Goal: Transaction & Acquisition: Book appointment/travel/reservation

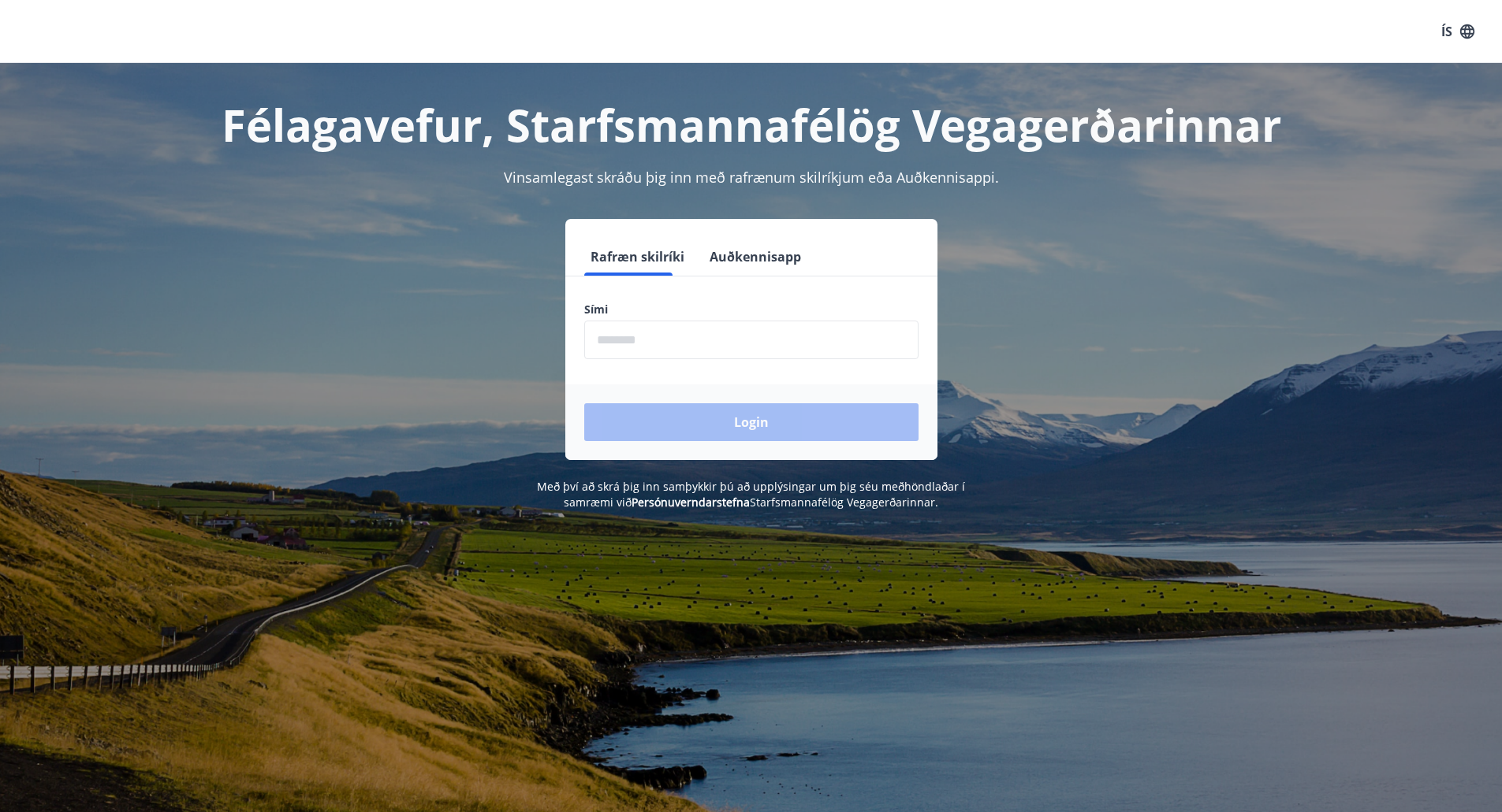
click at [675, 347] on input "phone" at bounding box center [751, 340] width 334 height 39
type input "********"
click at [706, 413] on button "Login" at bounding box center [751, 422] width 334 height 38
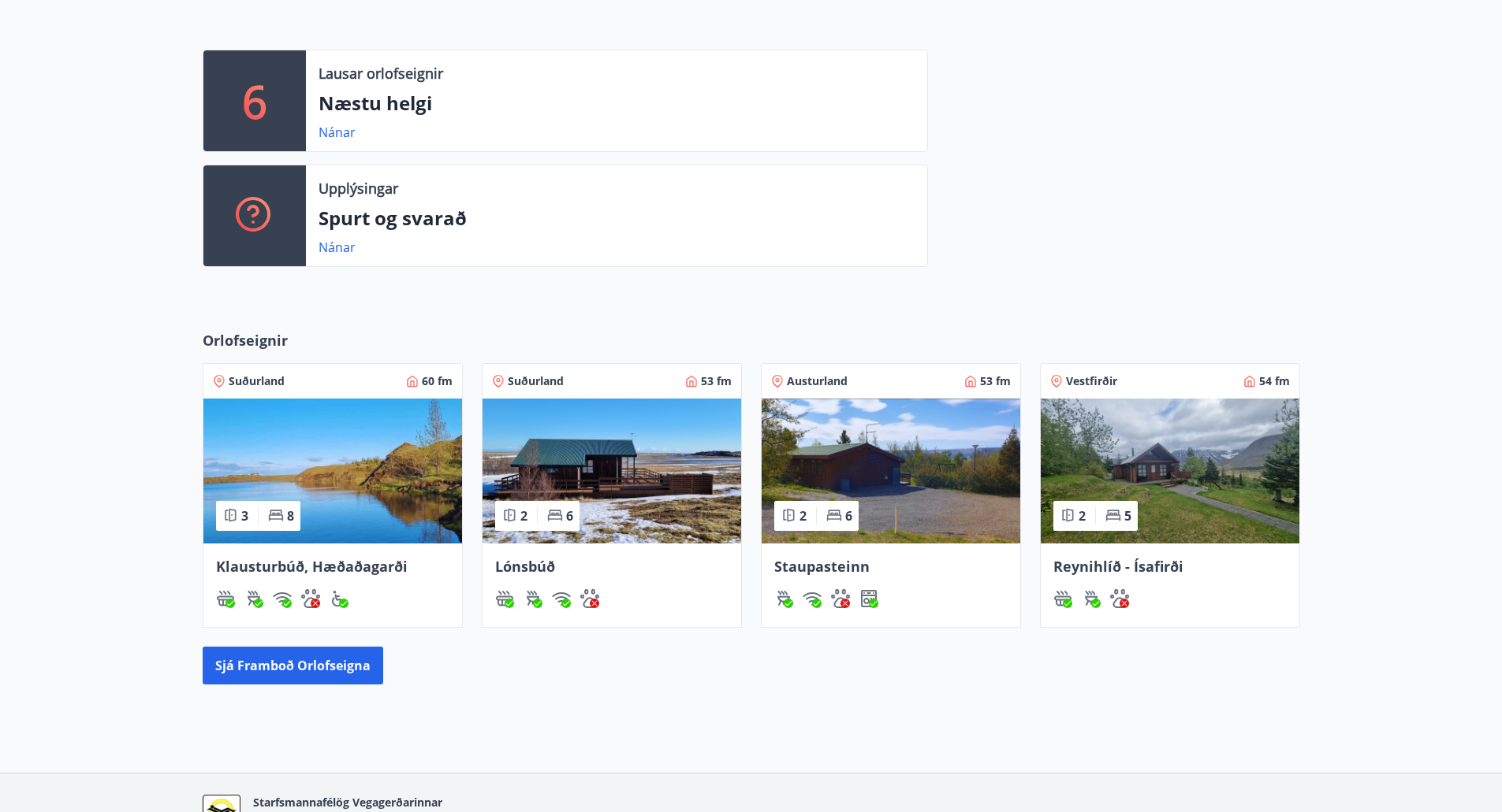
scroll to position [487, 0]
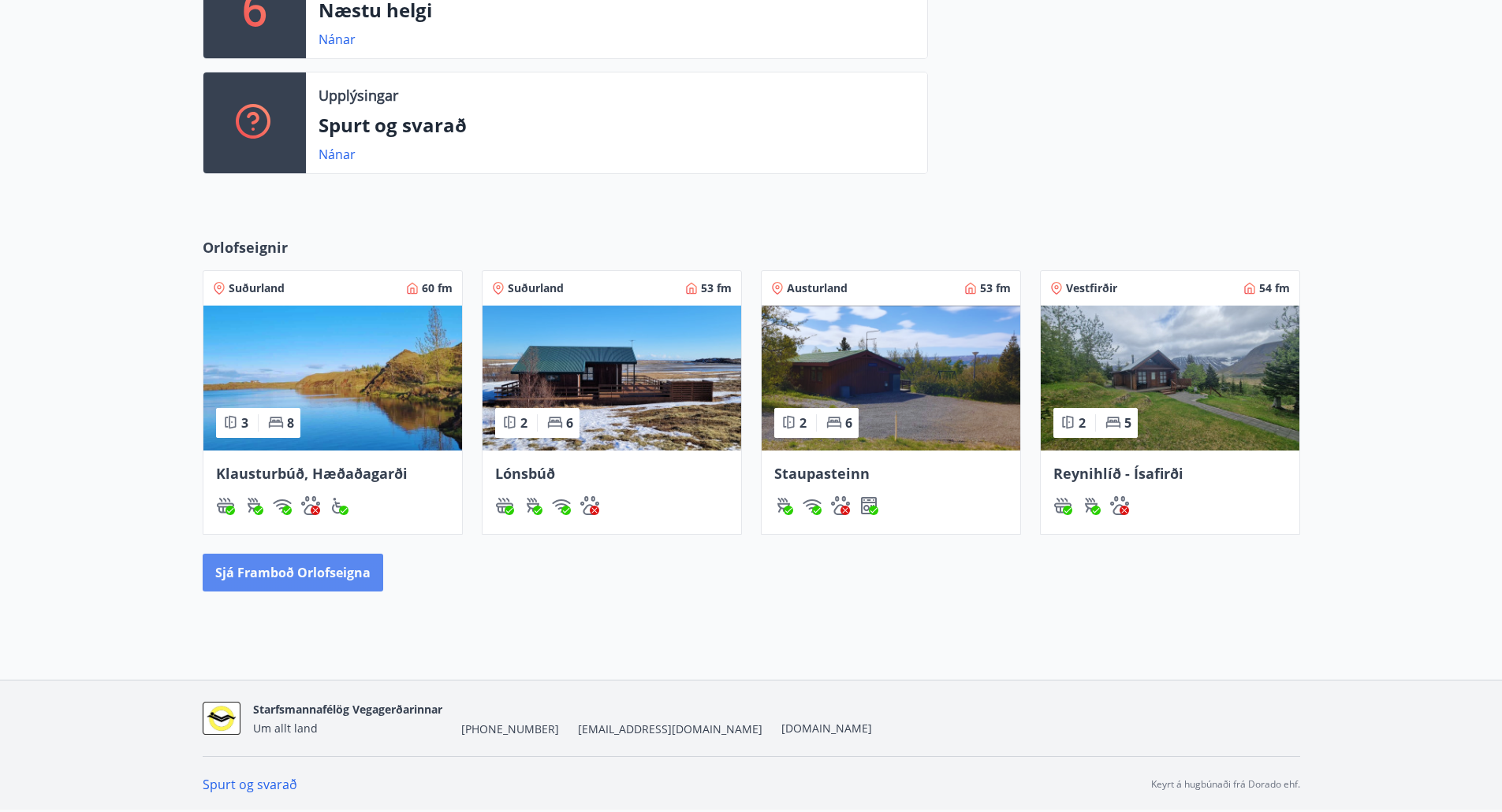
click at [356, 574] on button "Sjá framboð orlofseigna" at bounding box center [292, 572] width 180 height 38
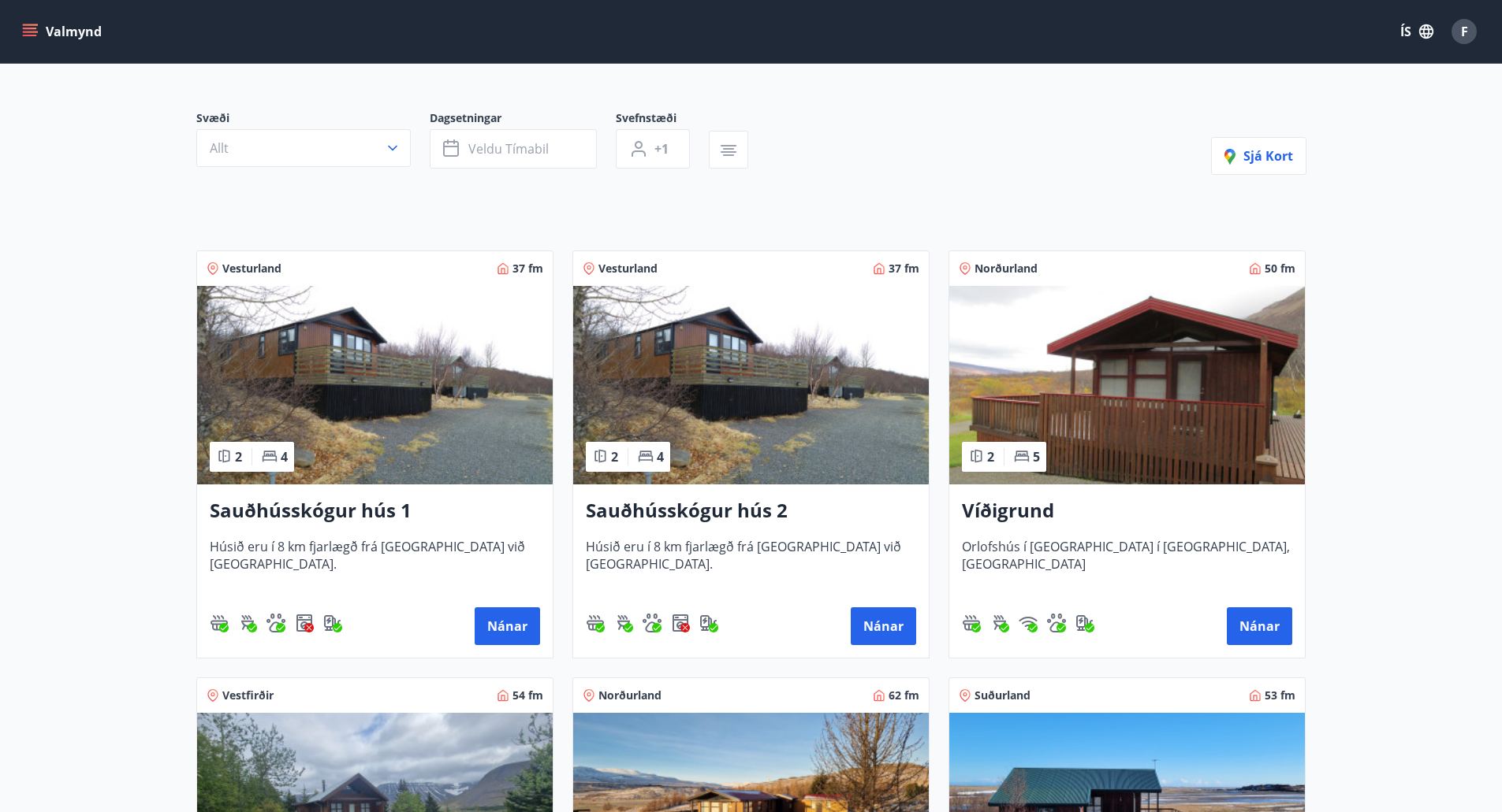
scroll to position [394, 0]
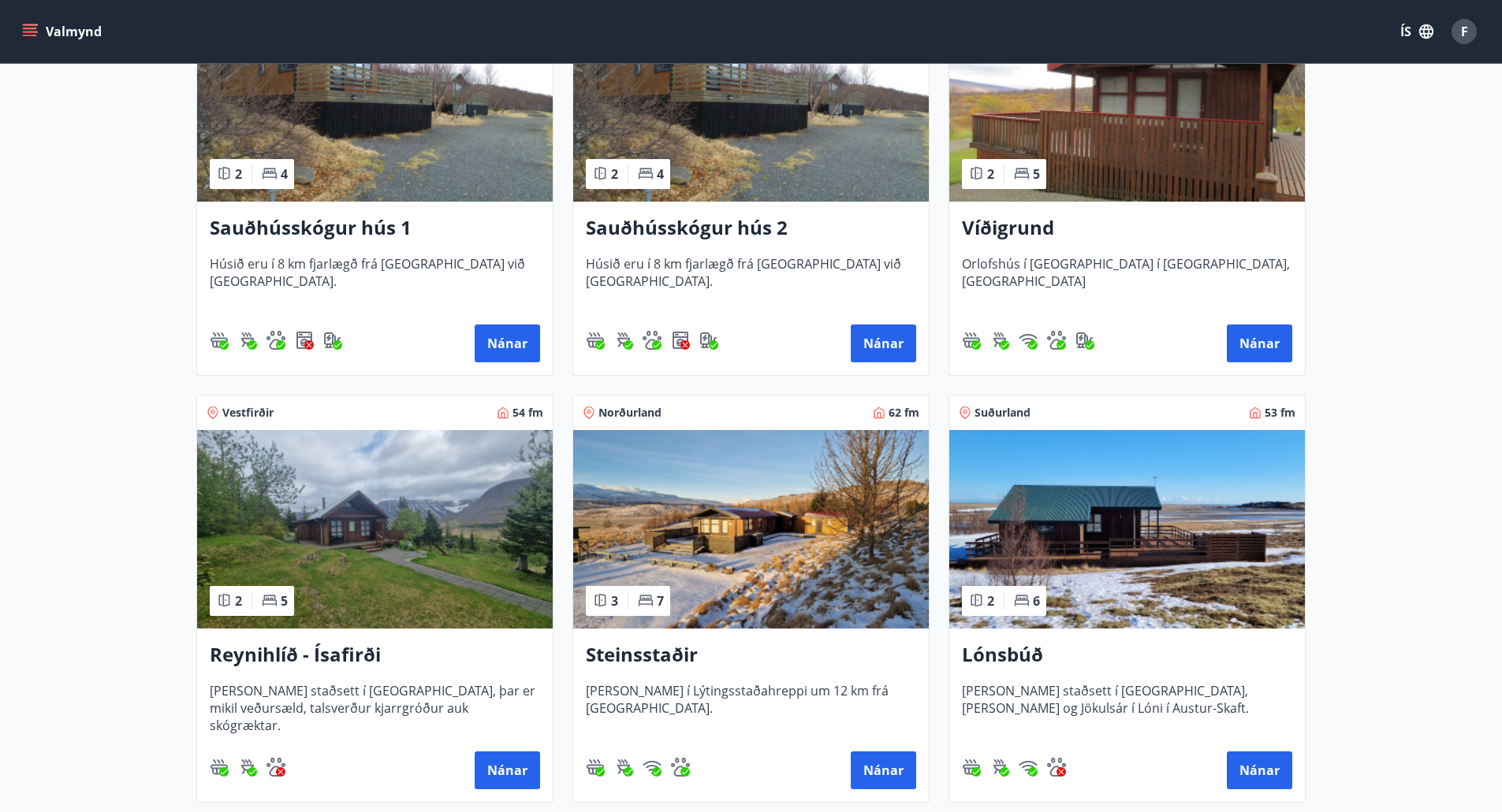
click at [716, 564] on img at bounding box center [751, 528] width 355 height 198
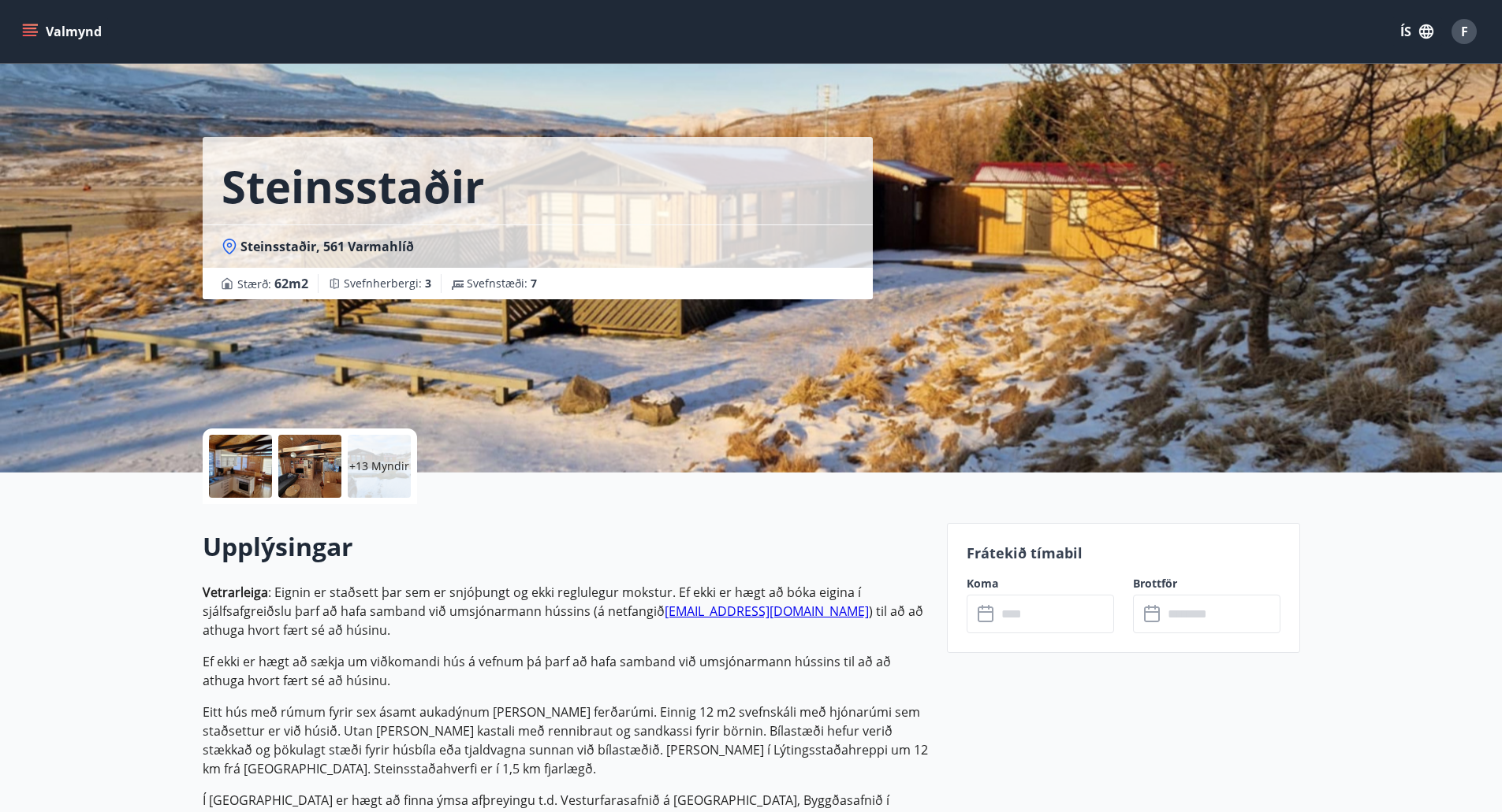
click at [1003, 634] on div "Frátekið tímabil Koma ​ ​ Brottför ​ ​" at bounding box center [1123, 587] width 353 height 130
click at [985, 621] on icon at bounding box center [985, 615] width 15 height 15
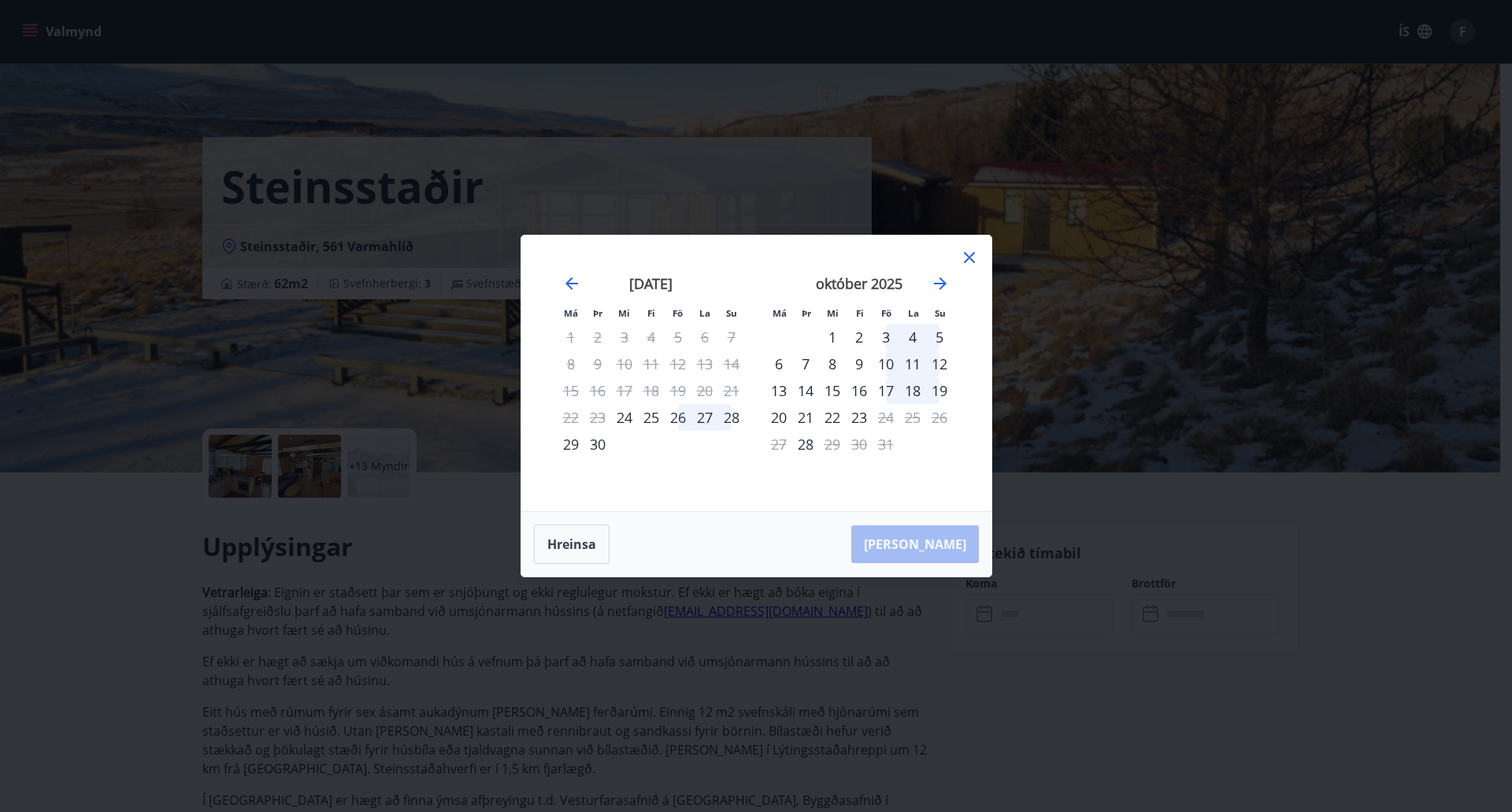
click at [572, 444] on div "29" at bounding box center [571, 444] width 27 height 27
click at [578, 454] on div "29" at bounding box center [571, 444] width 27 height 27
click at [571, 447] on div "29" at bounding box center [571, 444] width 27 height 27
click at [734, 419] on div "28" at bounding box center [731, 418] width 27 height 27
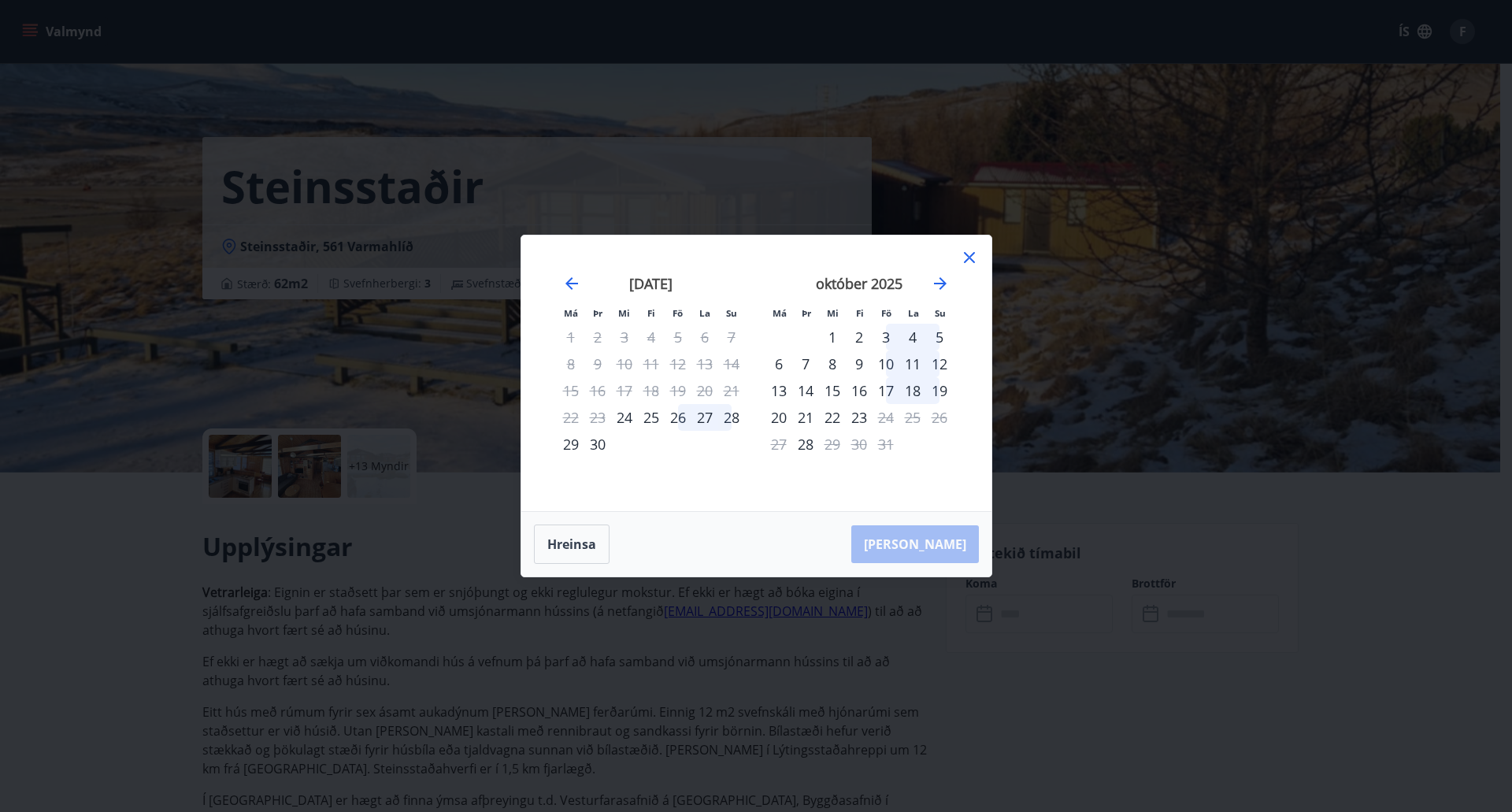
click at [644, 417] on div "25" at bounding box center [651, 418] width 27 height 27
click at [883, 337] on div "3" at bounding box center [886, 338] width 27 height 27
click at [853, 338] on div "2" at bounding box center [859, 338] width 27 height 27
click at [557, 551] on button "Hreinsa" at bounding box center [572, 544] width 75 height 40
click at [570, 442] on div "29" at bounding box center [571, 444] width 27 height 27
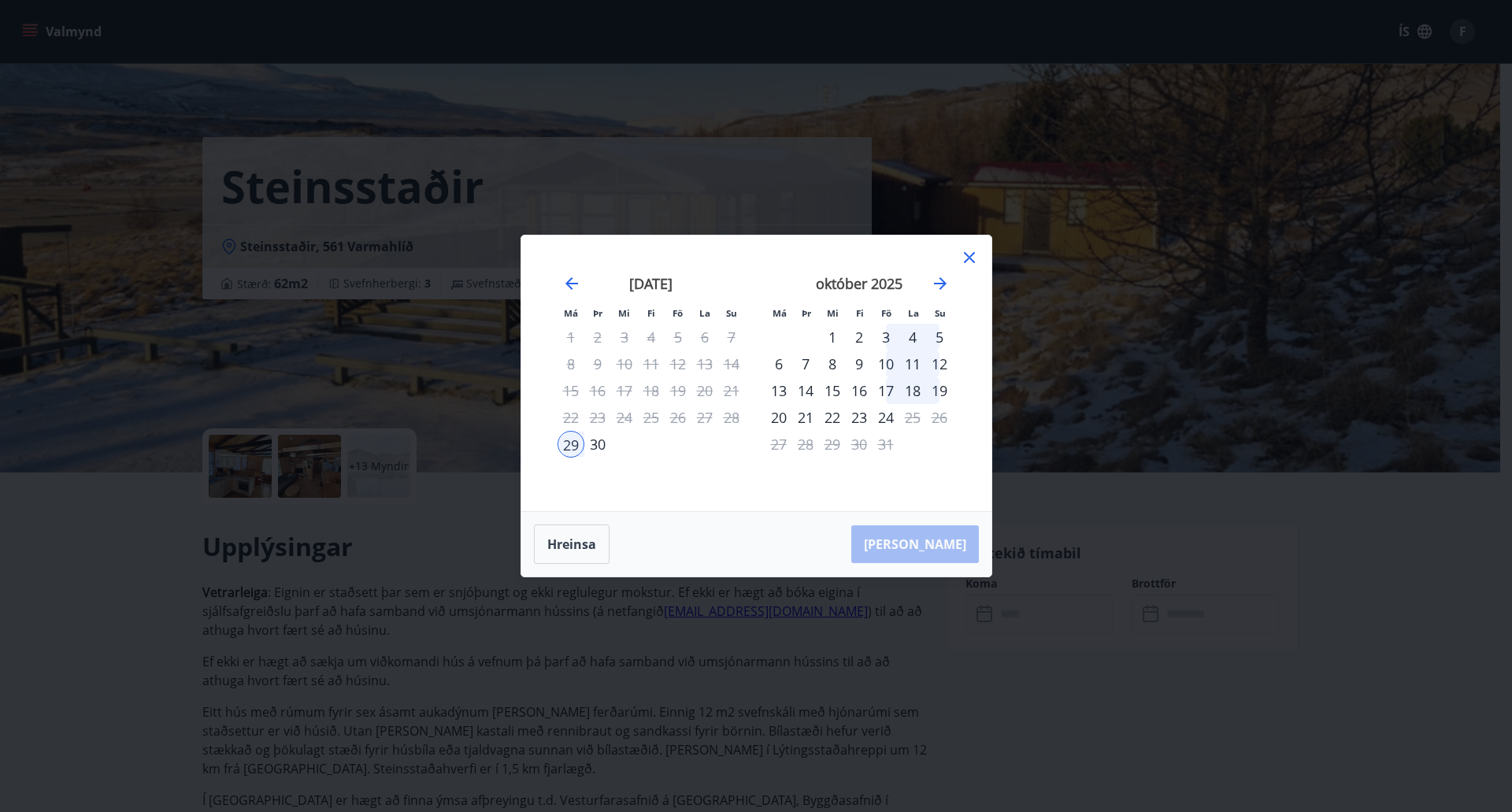
click at [890, 336] on div "3" at bounding box center [886, 338] width 27 height 27
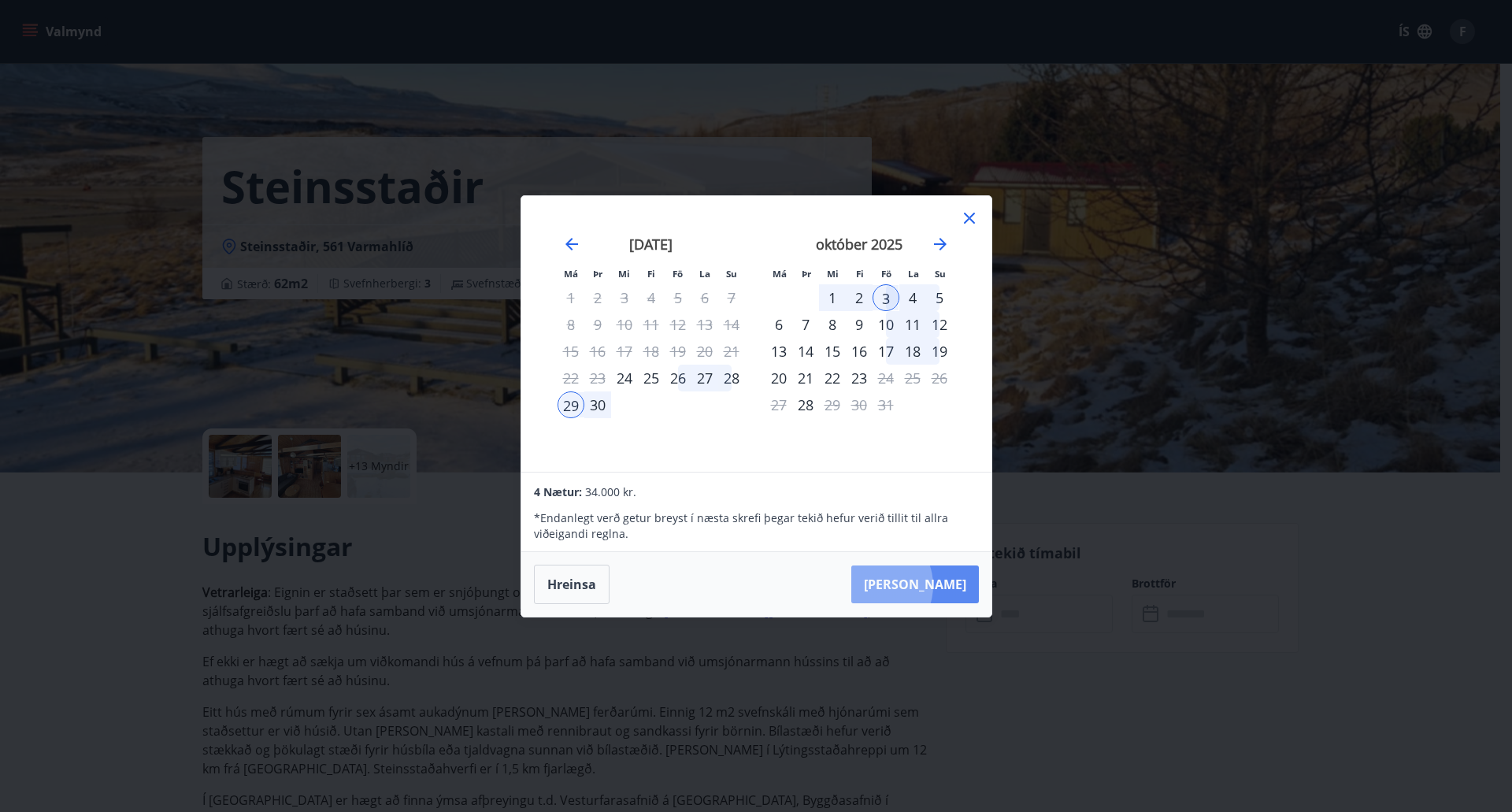
click at [921, 586] on button "[PERSON_NAME]" at bounding box center [915, 584] width 128 height 38
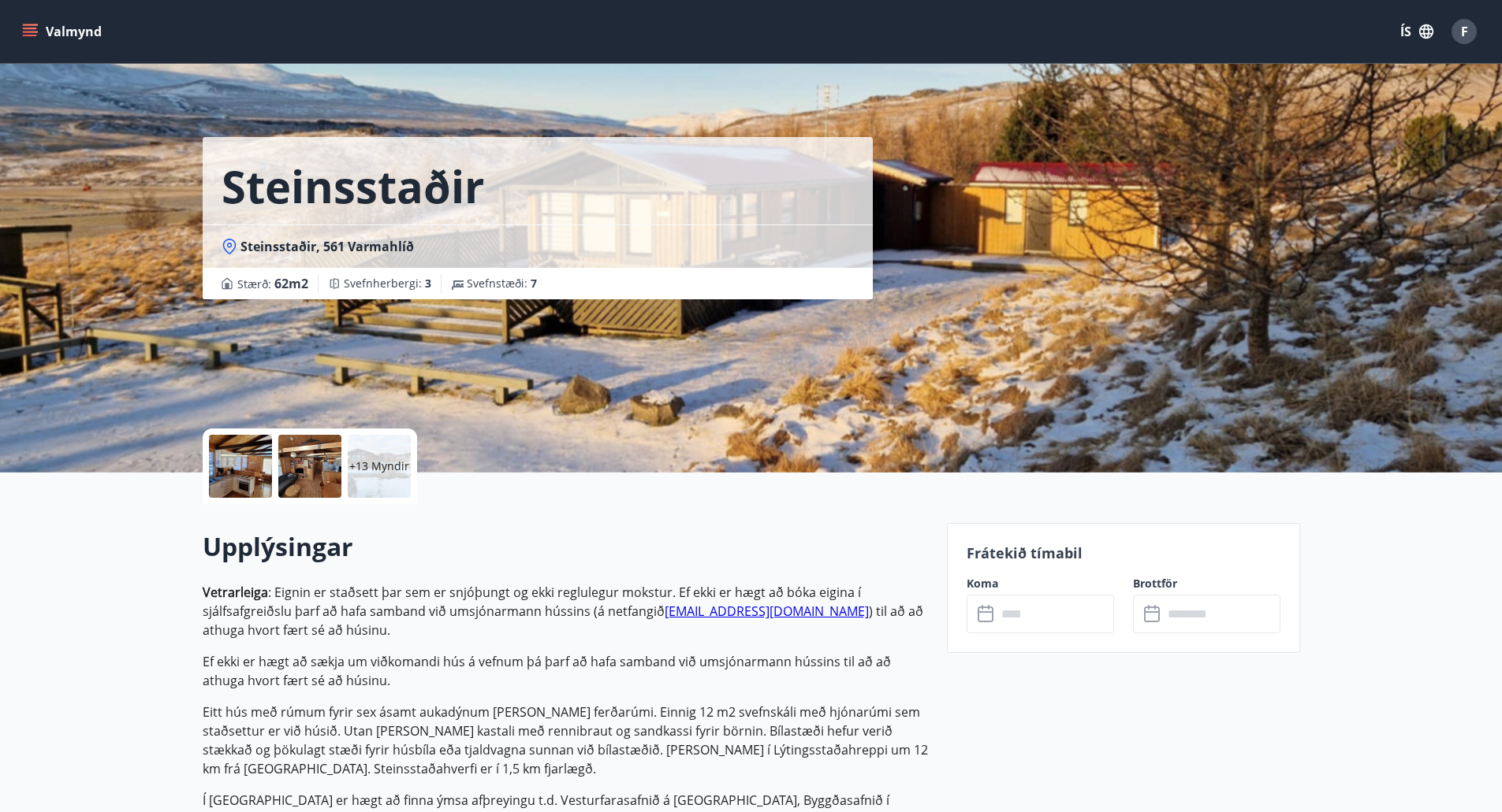
type input "******"
